Goal: Navigation & Orientation: Find specific page/section

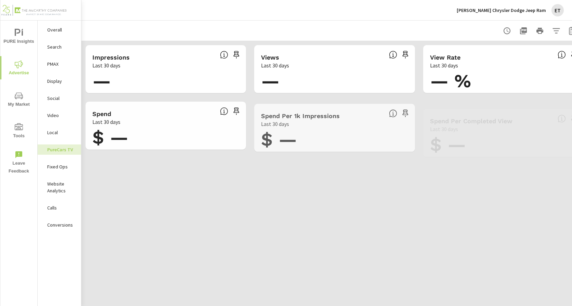
click at [59, 46] on p "Search" at bounding box center [61, 46] width 28 height 7
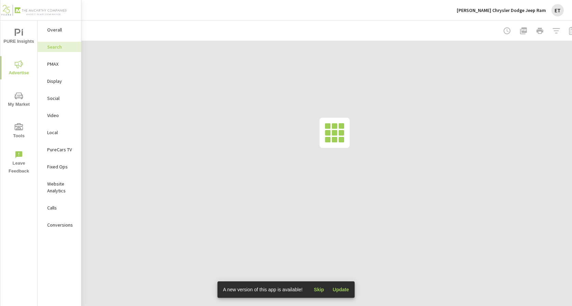
click at [507, 12] on p "[PERSON_NAME] Chrysler Dodge Jeep Ram" at bounding box center [501, 10] width 89 height 6
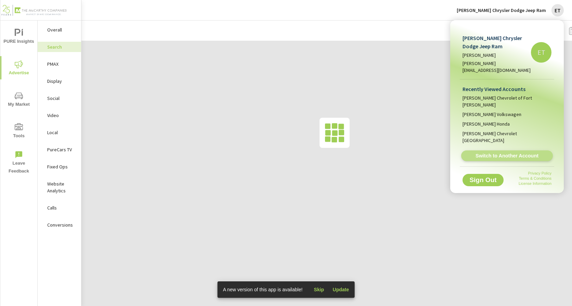
click at [487, 153] on span "Switch to Another Account" at bounding box center [507, 156] width 84 height 7
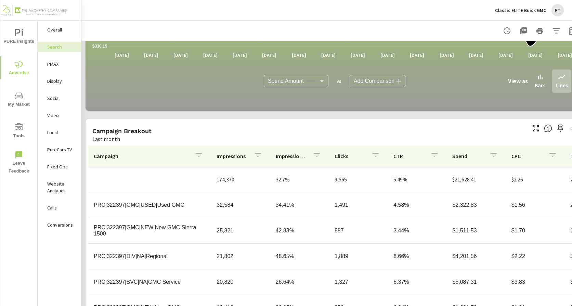
scroll to position [445, 0]
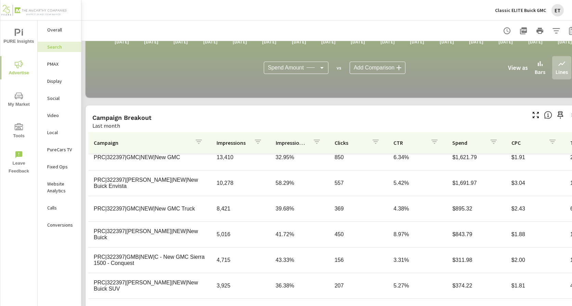
scroll to position [470, 0]
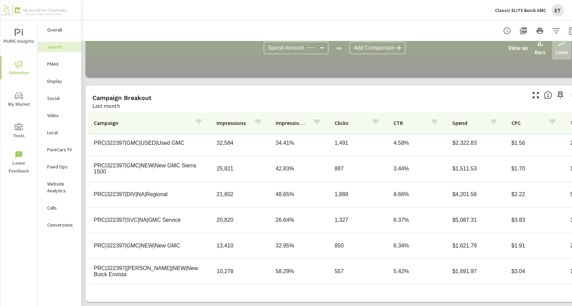
scroll to position [68, 0]
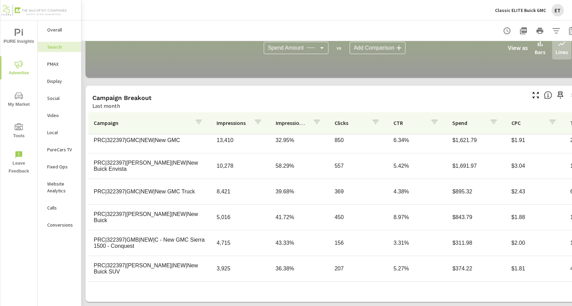
scroll to position [137, 0]
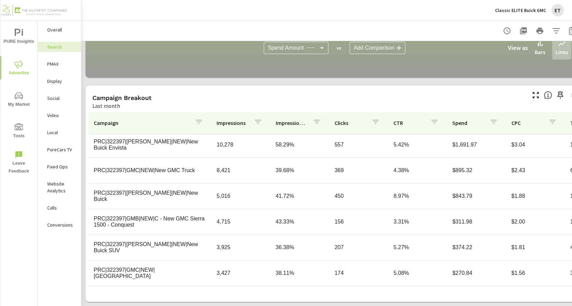
scroll to position [171, 0]
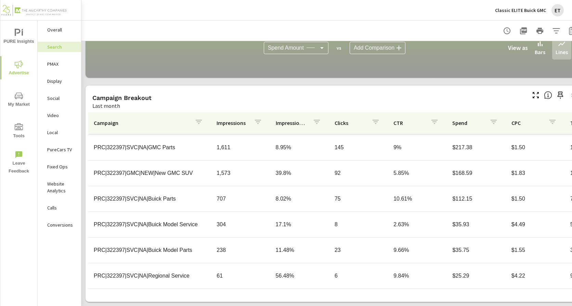
scroll to position [518, 0]
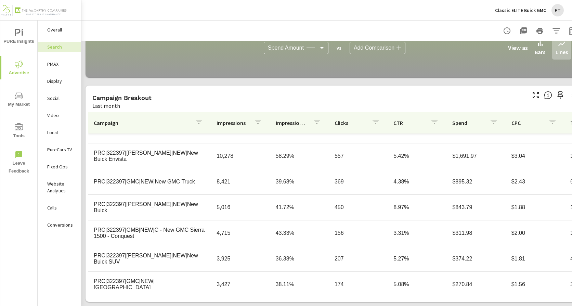
scroll to position [141, 0]
